Goal: Task Accomplishment & Management: Complete application form

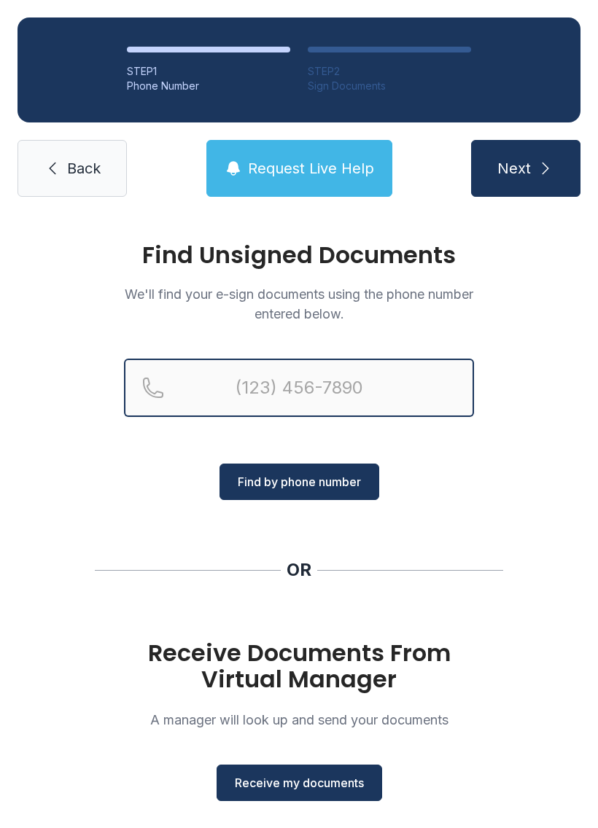
click at [327, 373] on input "Reservation phone number" at bounding box center [299, 388] width 350 height 58
type input "("
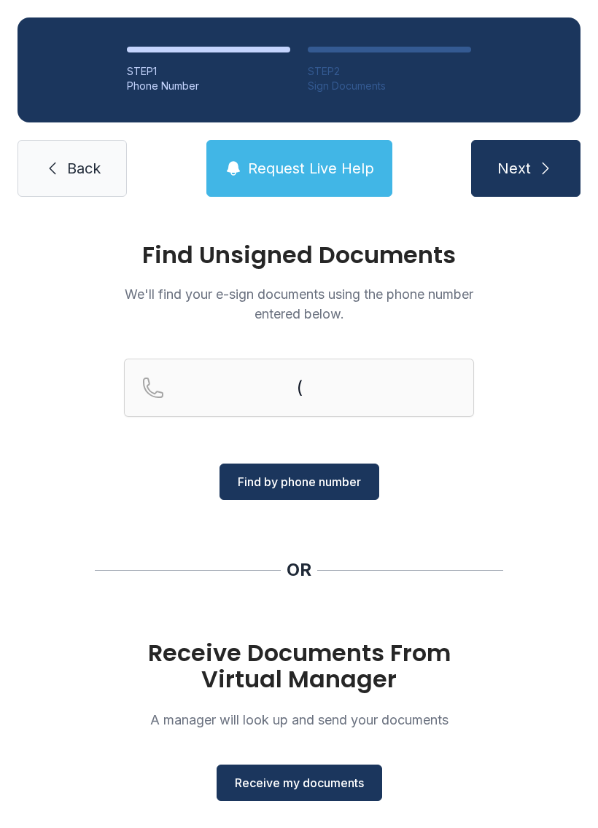
click at [49, 167] on icon at bounding box center [53, 169] width 18 height 18
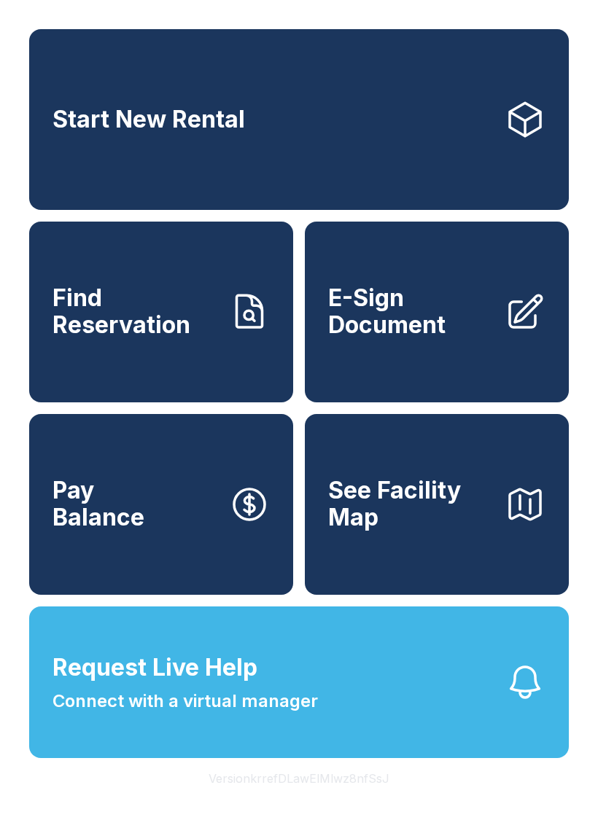
click at [472, 356] on link "E-Sign Document" at bounding box center [437, 312] width 264 height 181
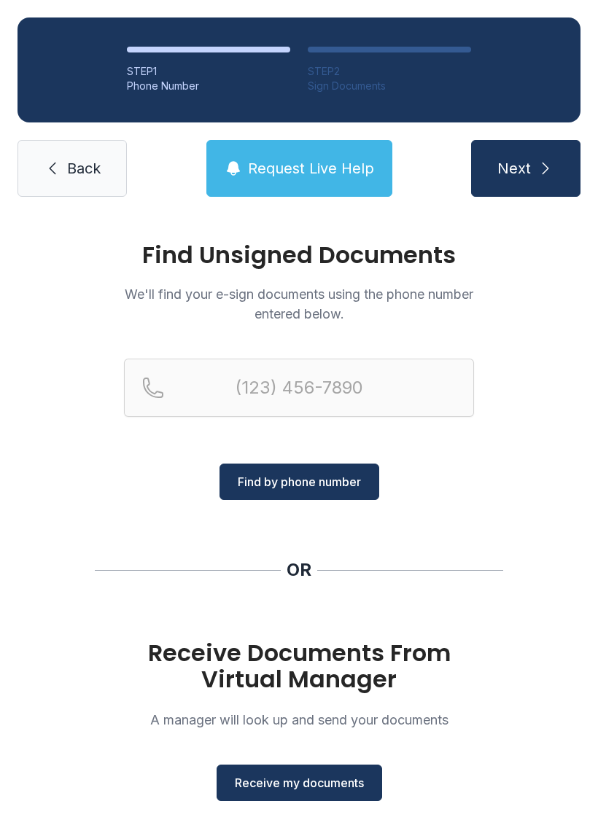
click at [353, 785] on span "Receive my documents" at bounding box center [299, 784] width 129 height 18
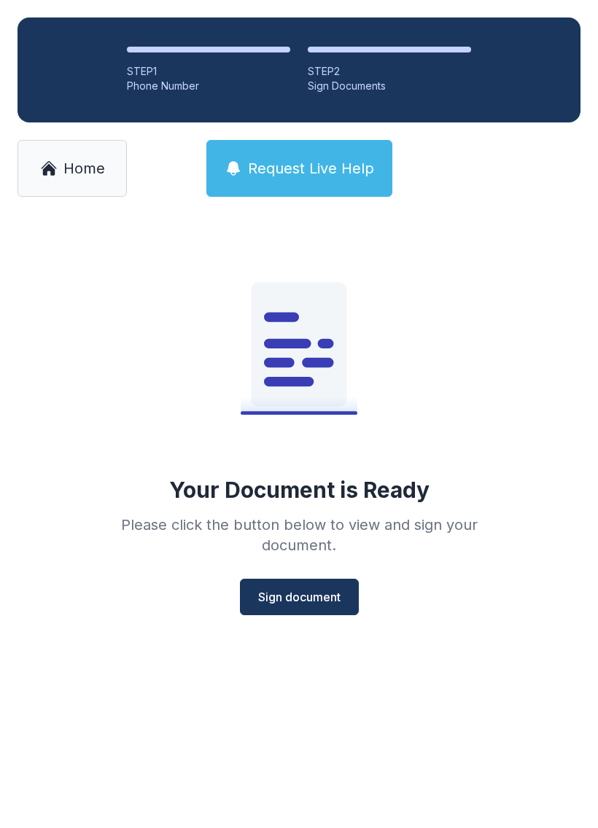
click at [277, 605] on span "Sign document" at bounding box center [299, 598] width 82 height 18
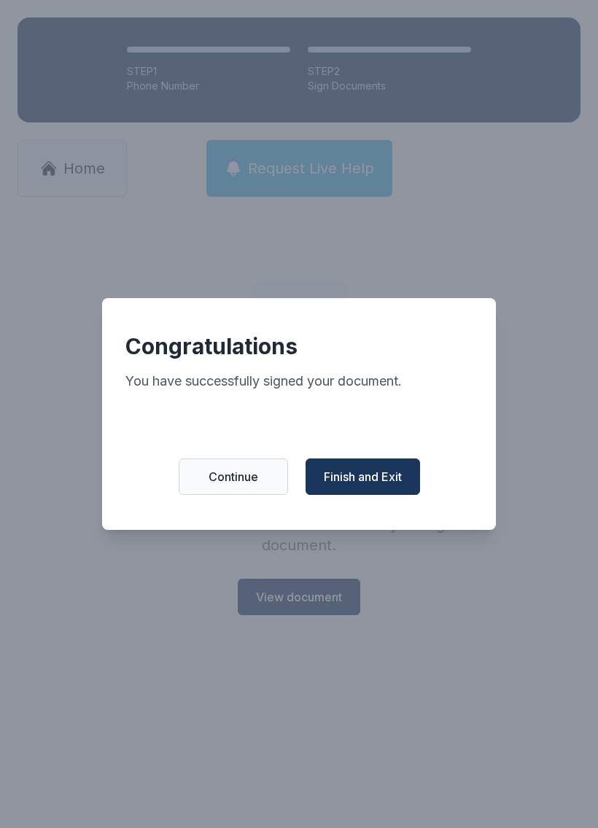
click at [371, 486] on span "Finish and Exit" at bounding box center [363, 477] width 78 height 18
